Goal: Information Seeking & Learning: Learn about a topic

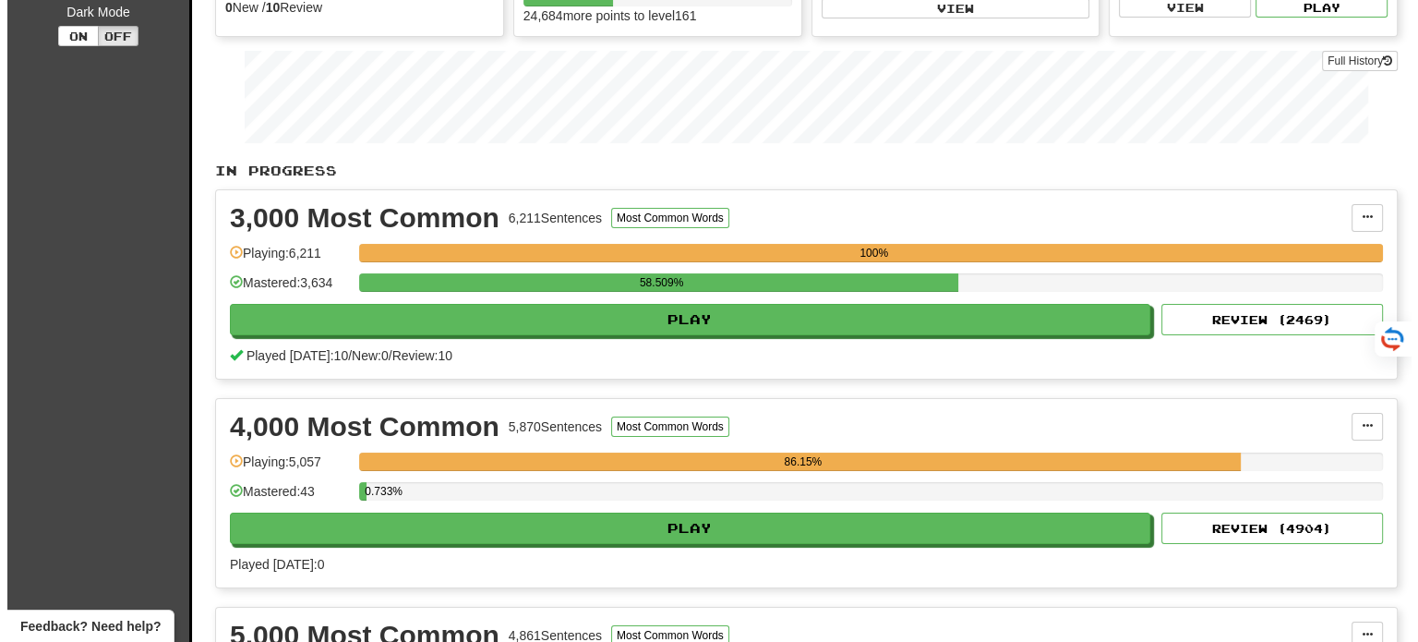
scroll to position [277, 0]
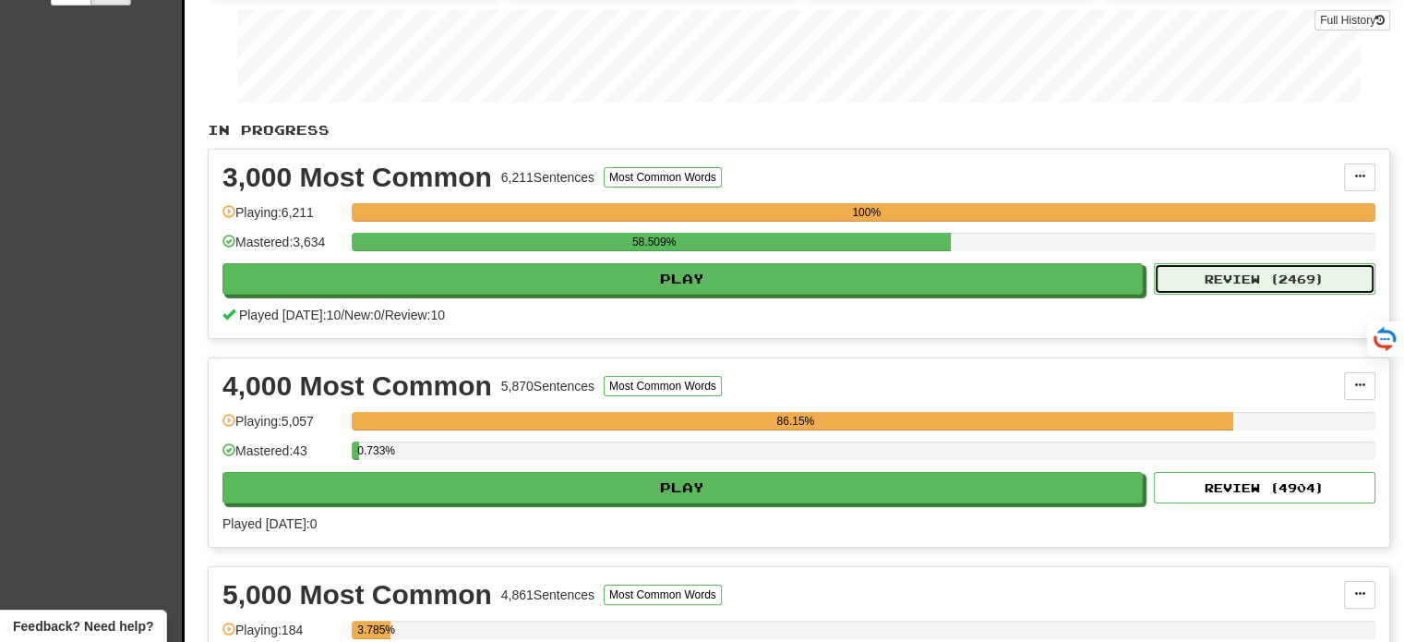
click at [1292, 281] on button "Review ( 2469 )" at bounding box center [1265, 278] width 222 height 31
select select "**"
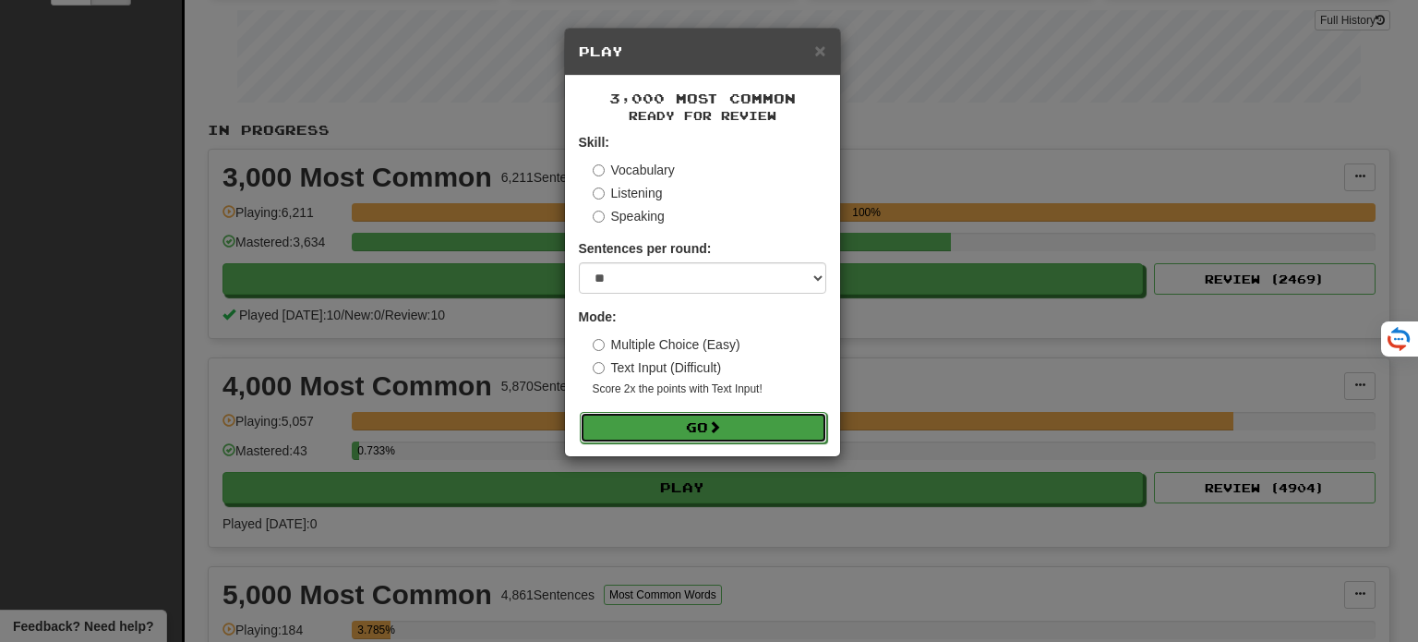
click at [746, 428] on button "Go" at bounding box center [703, 427] width 247 height 31
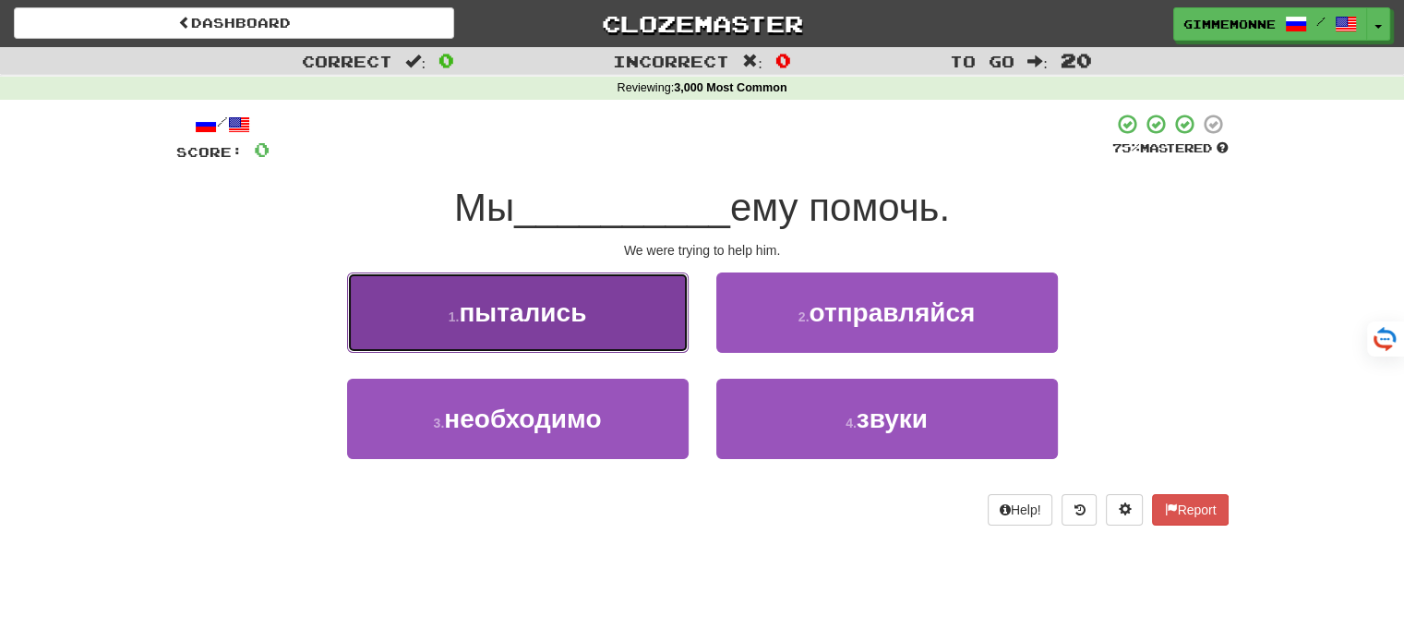
click at [657, 329] on button "1 . пытались" at bounding box center [518, 312] width 342 height 80
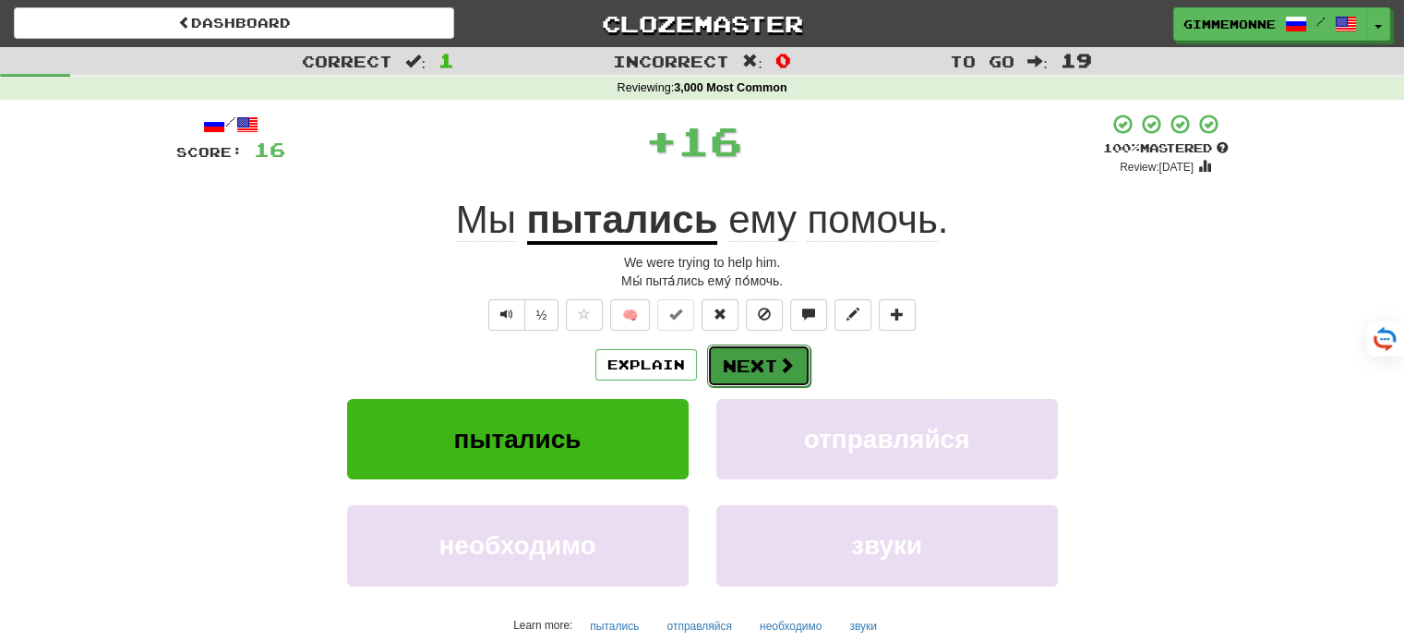
click at [765, 373] on button "Next" at bounding box center [758, 365] width 103 height 42
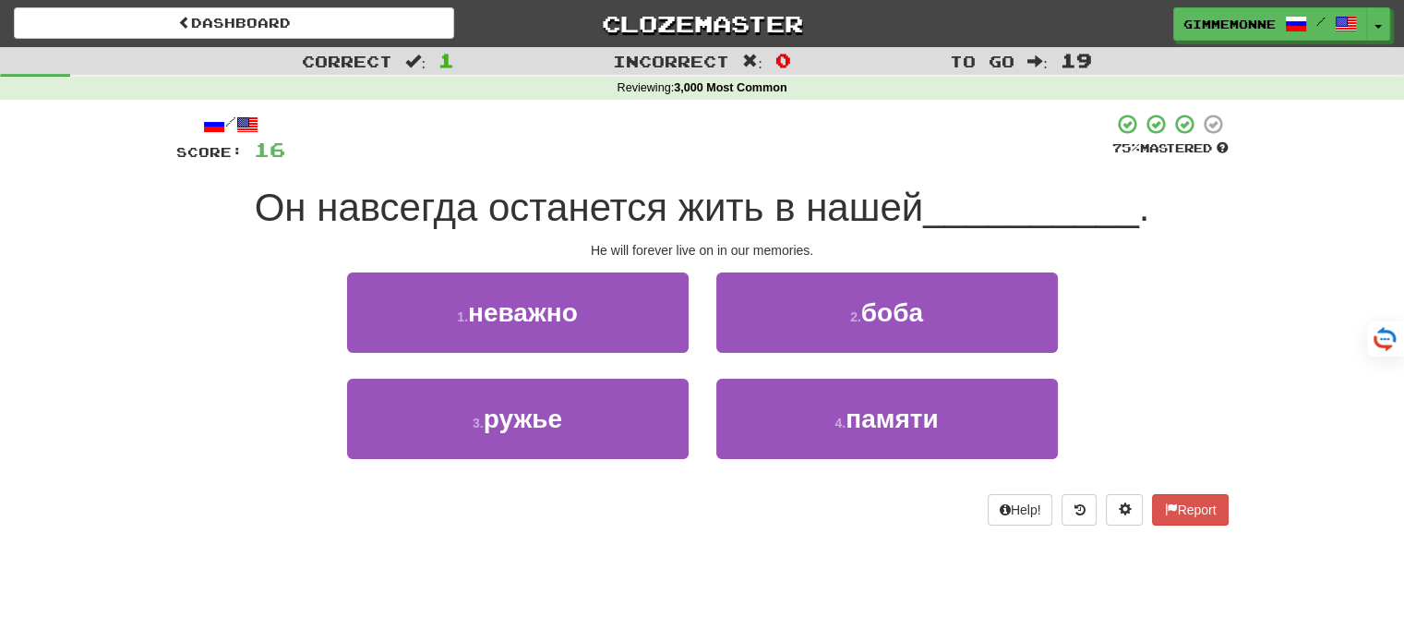
click at [1344, 445] on div "Correct : 1 Incorrect : 0 To go : 19 Reviewing : 3,000 Most Common / Score: 16 …" at bounding box center [702, 299] width 1404 height 504
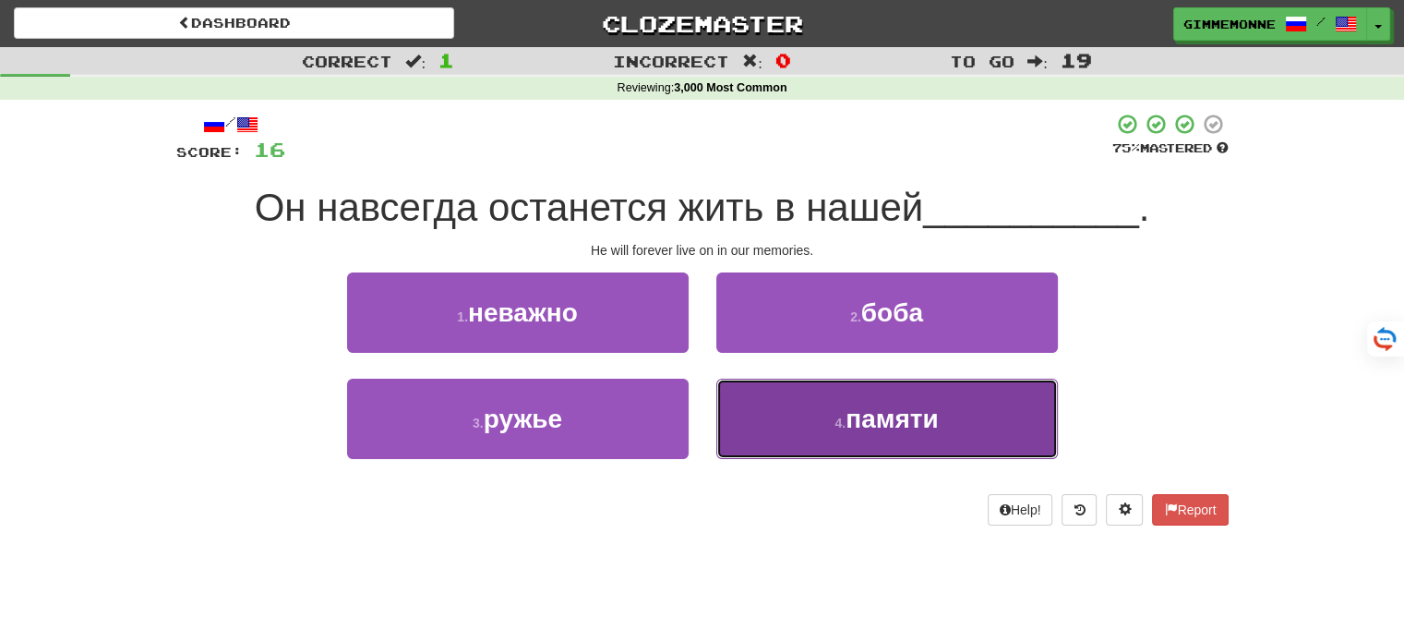
click at [925, 413] on span "памяти" at bounding box center [892, 418] width 92 height 29
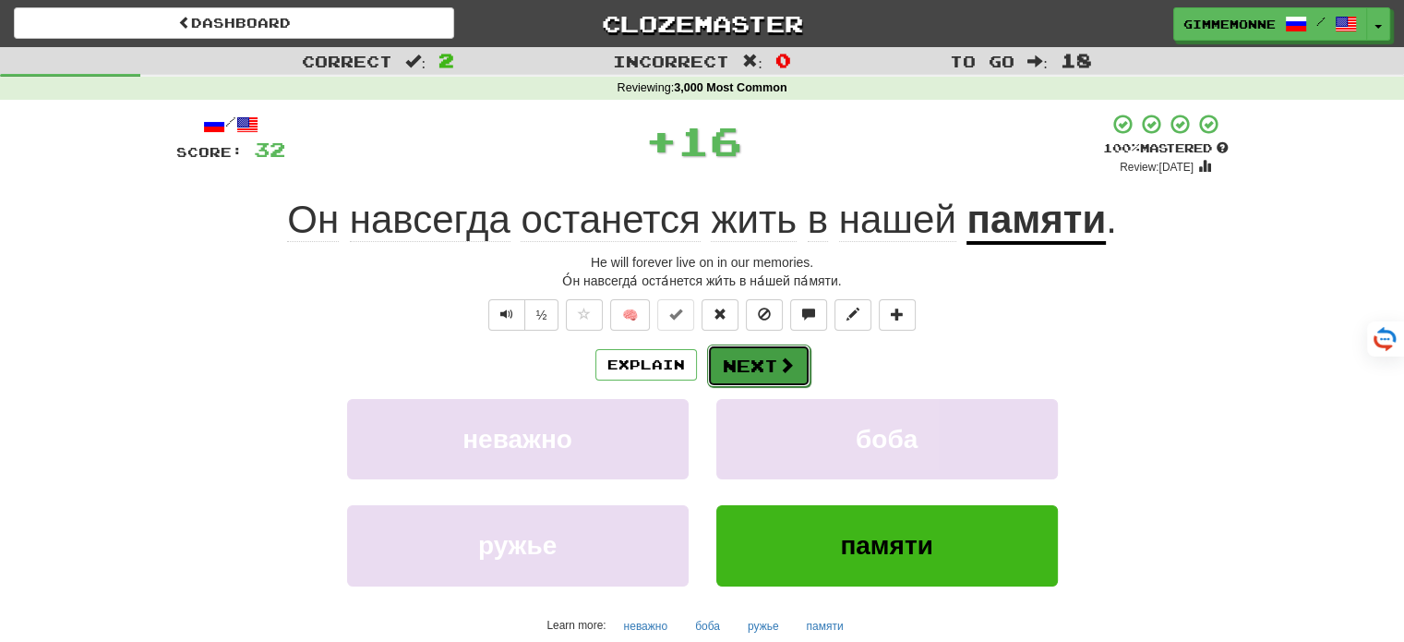
click at [774, 361] on button "Next" at bounding box center [758, 365] width 103 height 42
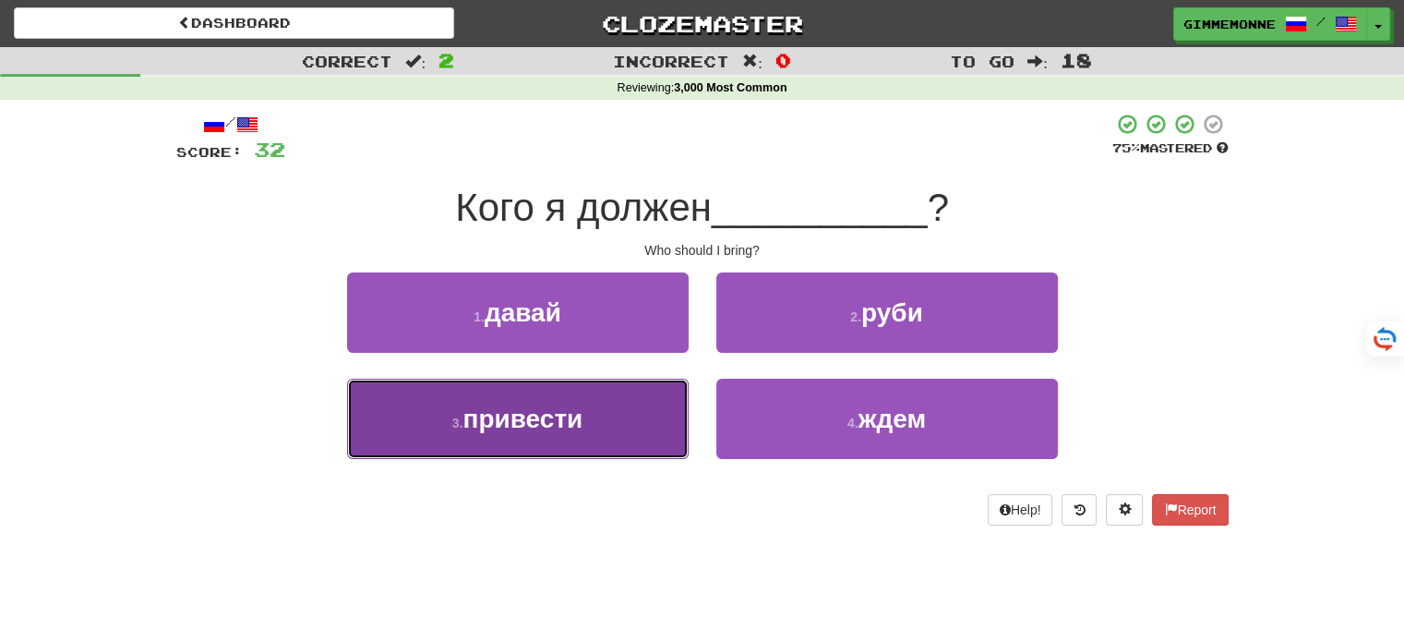
click at [646, 417] on button "3 . привести" at bounding box center [518, 419] width 342 height 80
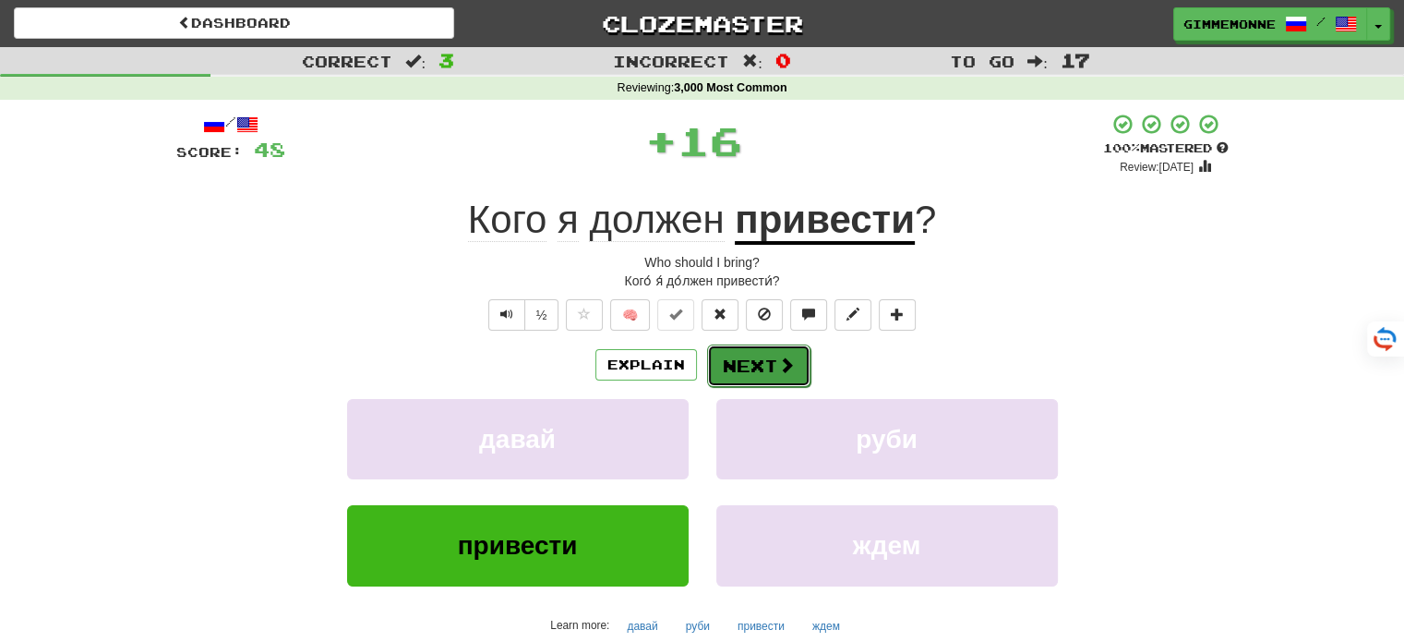
click at [768, 375] on button "Next" at bounding box center [758, 365] width 103 height 42
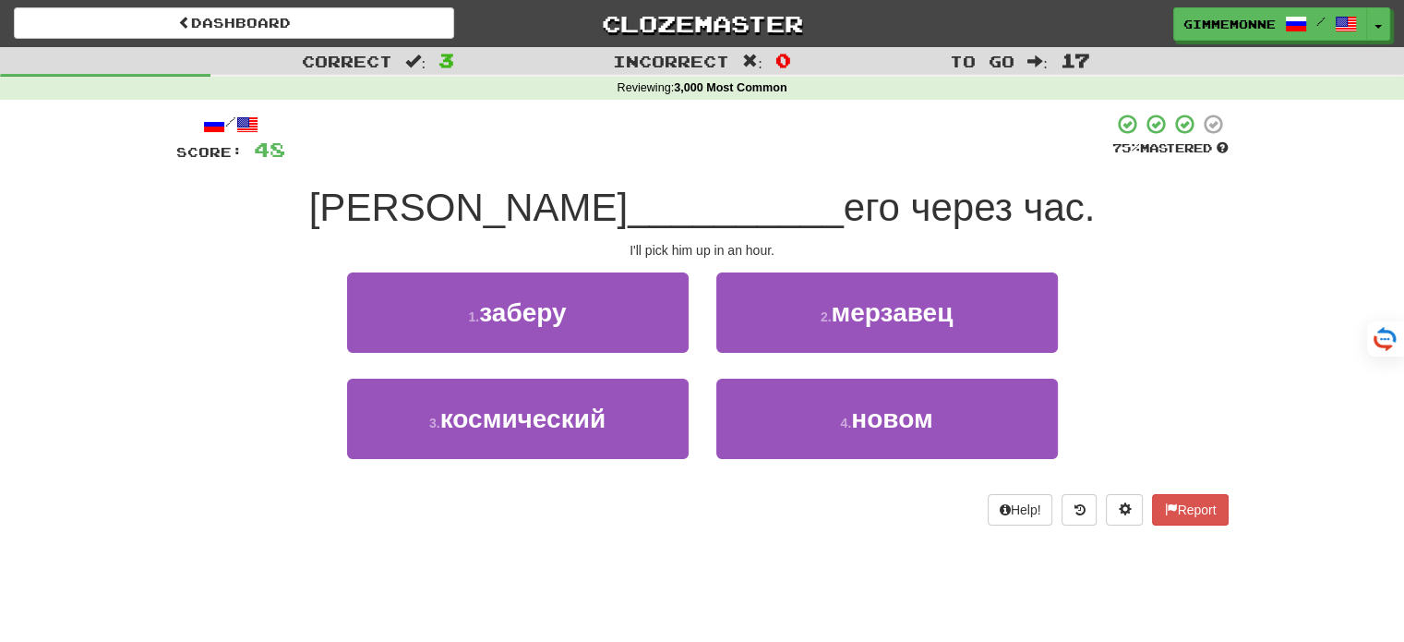
click at [1326, 408] on div "Correct : 3 Incorrect : 0 To go : 17 Reviewing : 3,000 Most Common / Score: 48 …" at bounding box center [702, 299] width 1404 height 504
